Goal: Obtain resource: Download file/media

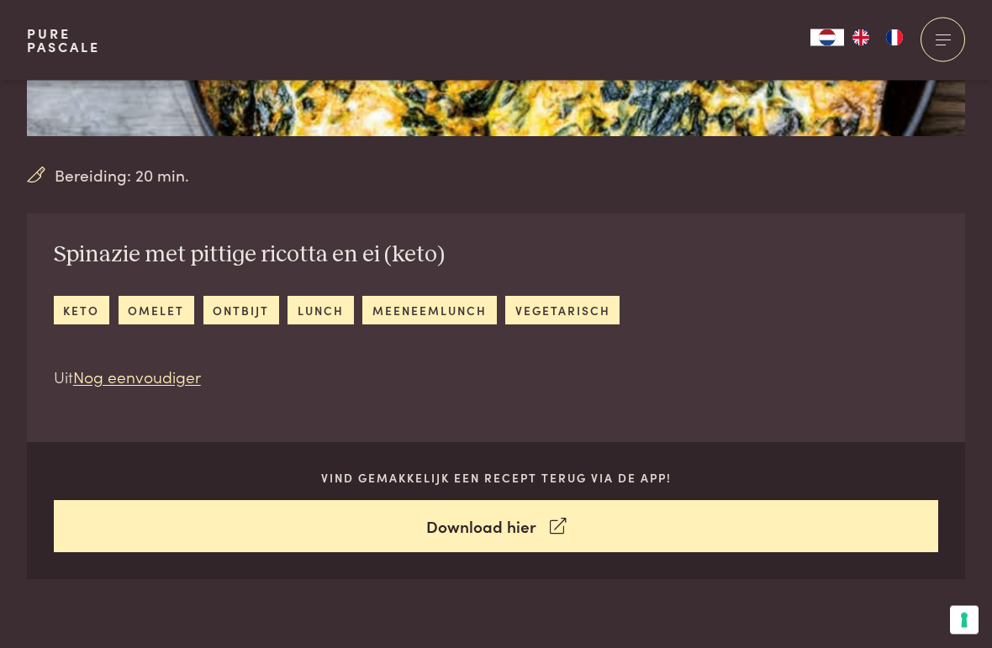
scroll to position [508, 0]
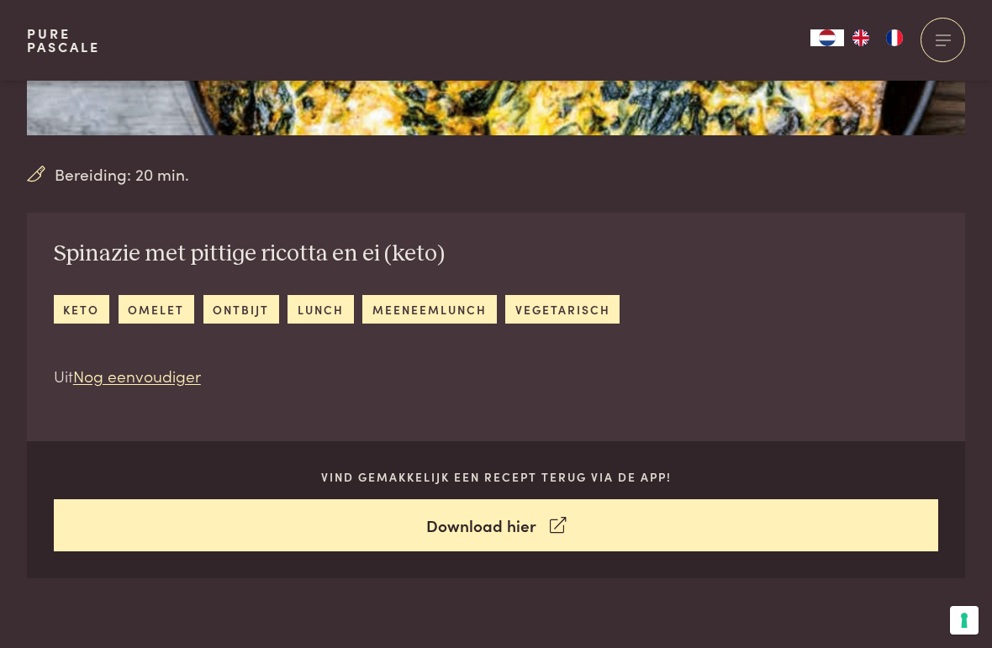
click at [904, 291] on div "Spinazie met pittige ricotta en ei (keto) keto omelet ontbijt lunch meeneemlunc…" at bounding box center [496, 396] width 938 height 366
click at [896, 297] on div "Spinazie met pittige ricotta en ei (keto) keto omelet ontbijt lunch meeneemlunc…" at bounding box center [496, 396] width 938 height 366
click at [566, 531] on link "Download hier" at bounding box center [496, 525] width 885 height 53
click at [581, 318] on link "vegetarisch" at bounding box center [562, 309] width 114 height 28
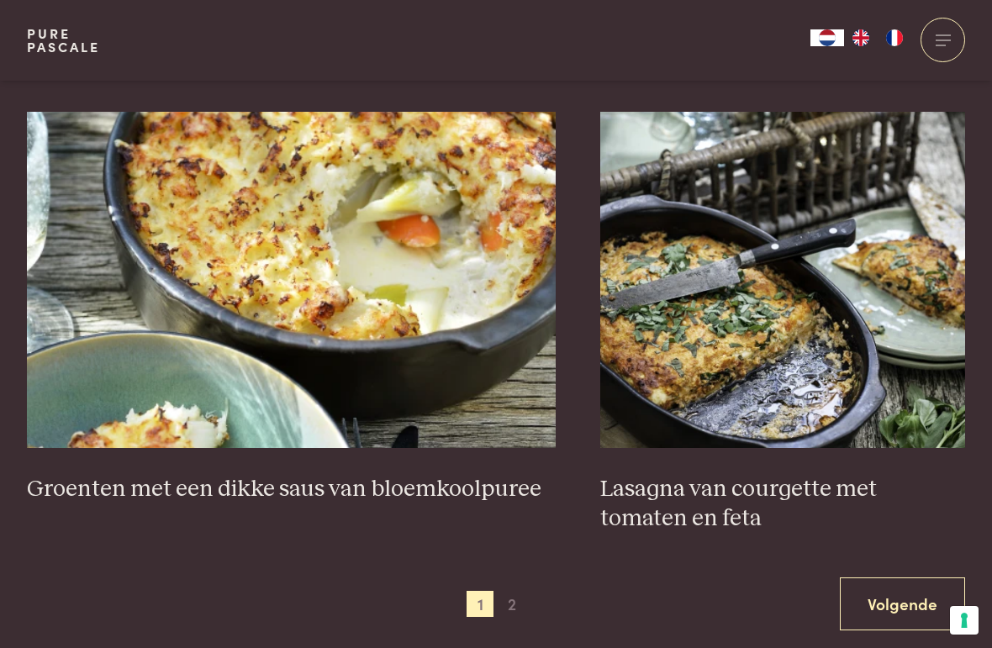
scroll to position [2870, 0]
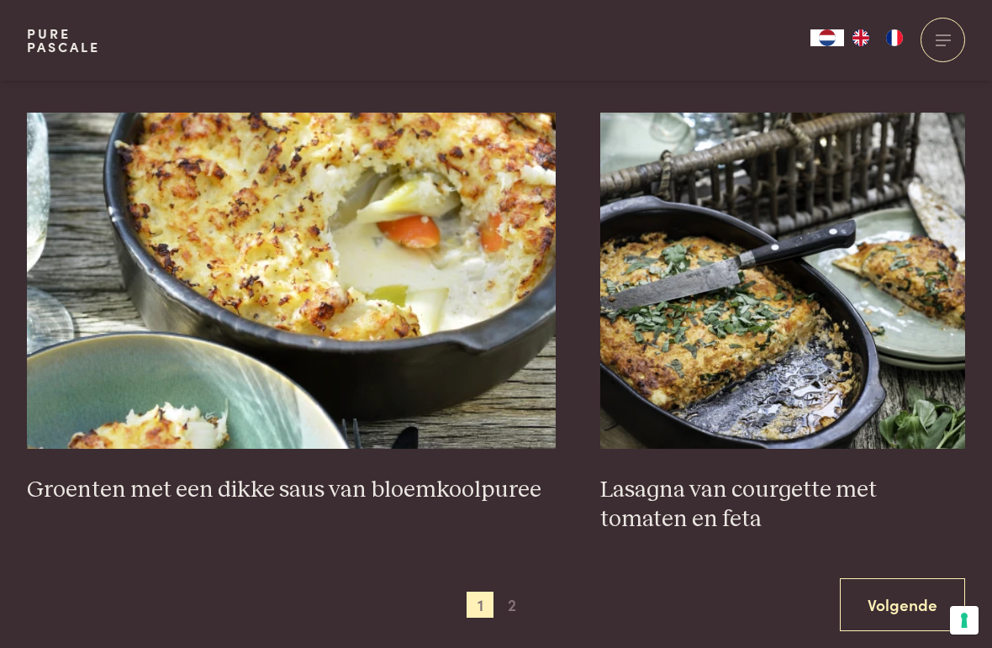
click at [432, 253] on img at bounding box center [291, 281] width 529 height 336
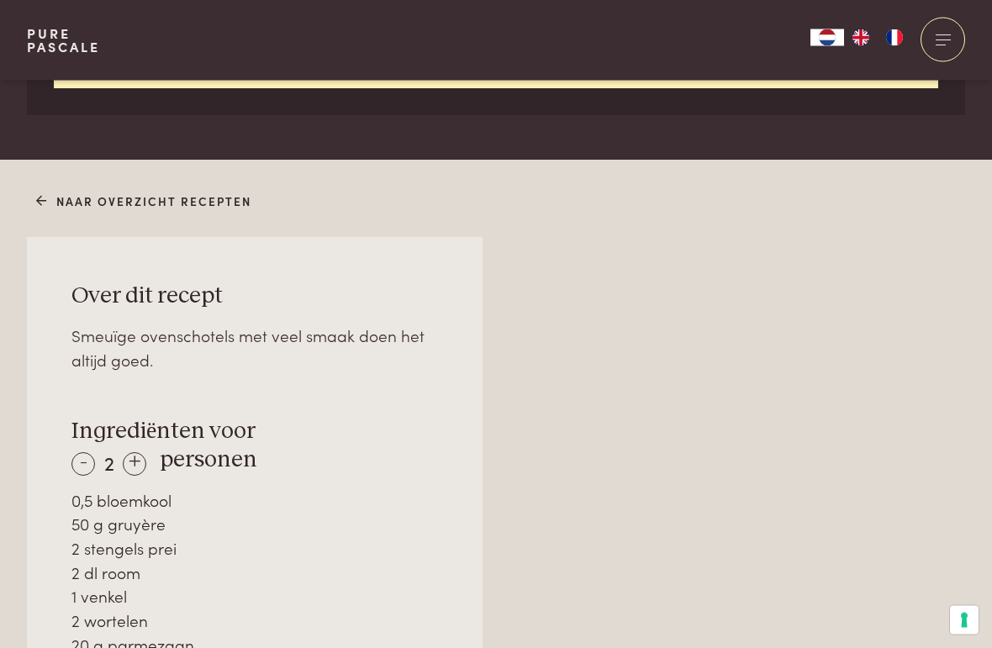
scroll to position [972, 0]
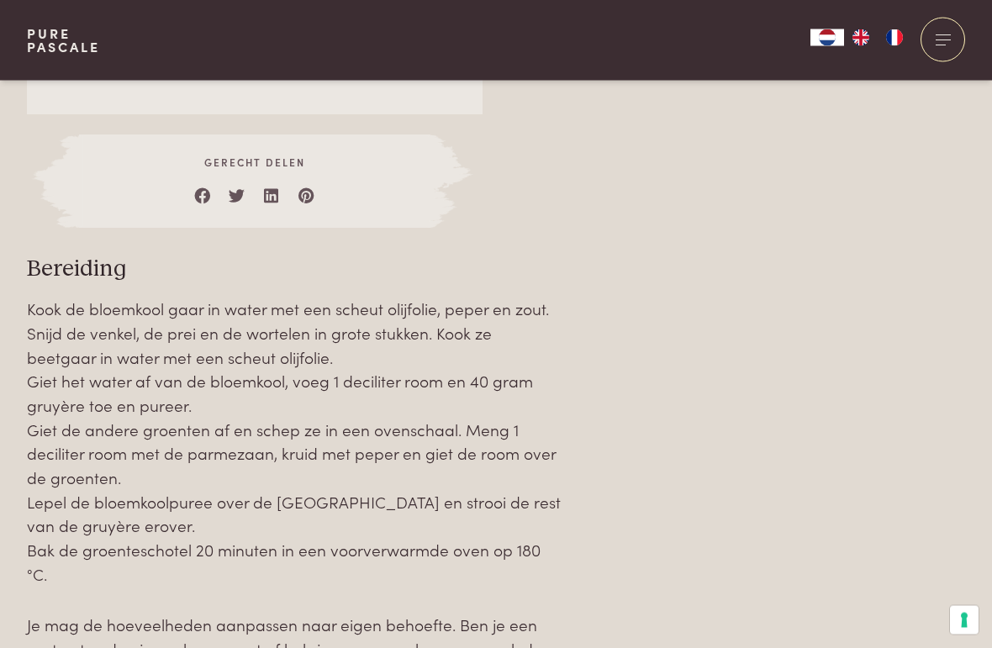
scroll to position [1717, 0]
click at [838, 383] on div "Over dit recept Smeuïge ovenschotels met veel smaak doen het altijd goed. Ingre…" at bounding box center [496, 101] width 938 height 1218
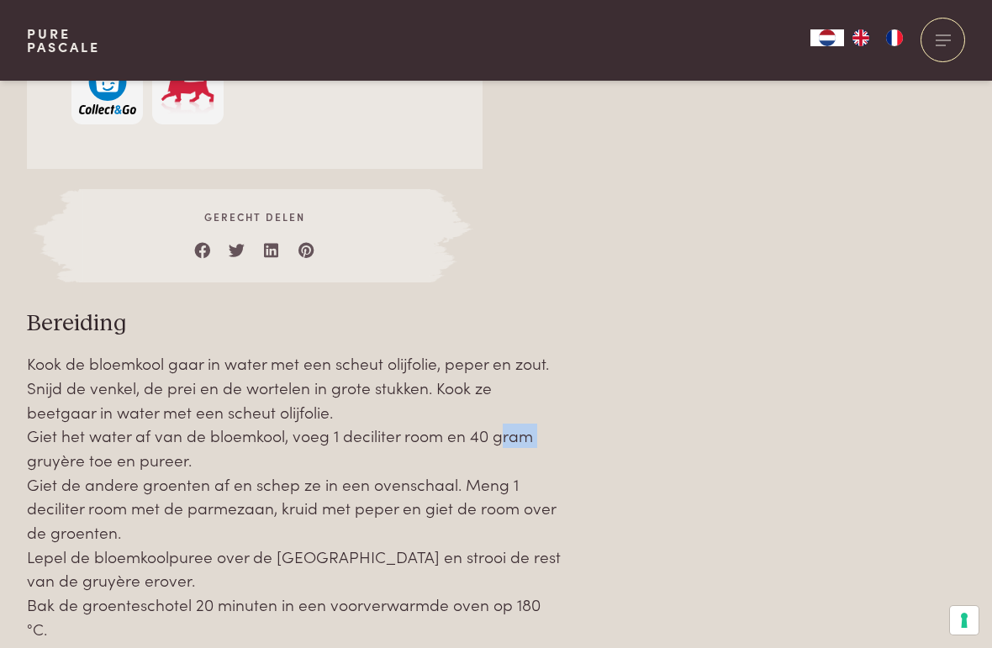
scroll to position [1660, 0]
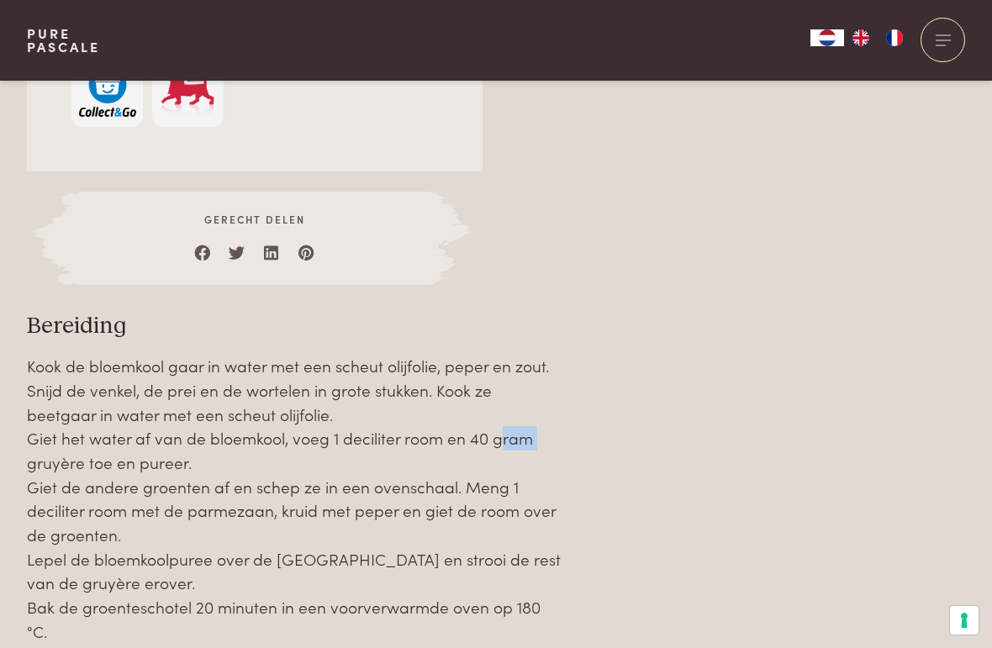
click at [696, 313] on div "Over dit recept Smeuïge ovenschotels met veel smaak doen het altijd goed. Ingre…" at bounding box center [496, 158] width 938 height 1218
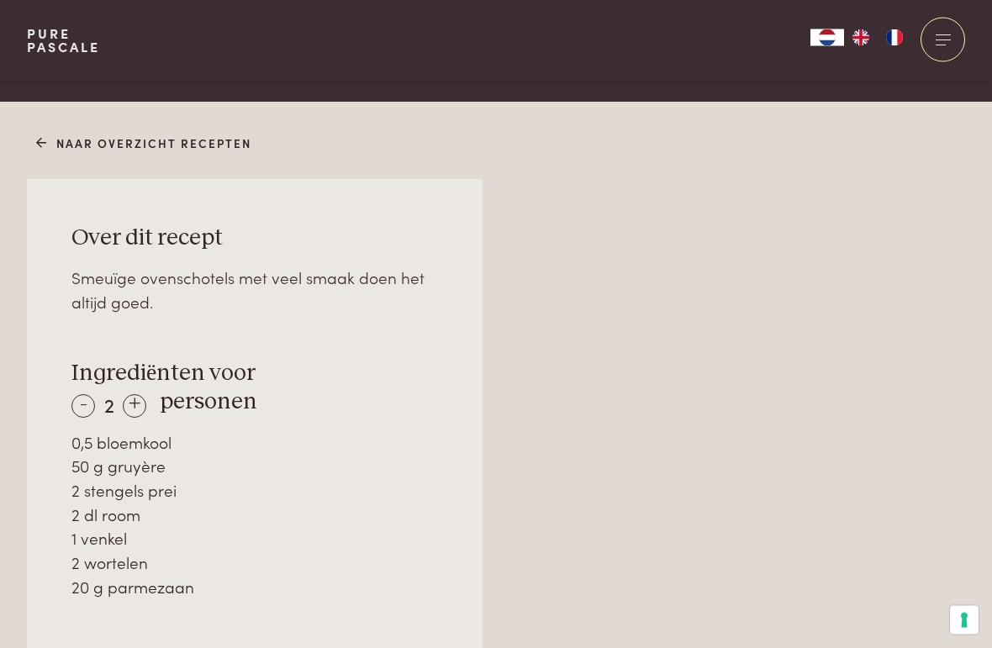
scroll to position [1050, 0]
